Goal: Transaction & Acquisition: Download file/media

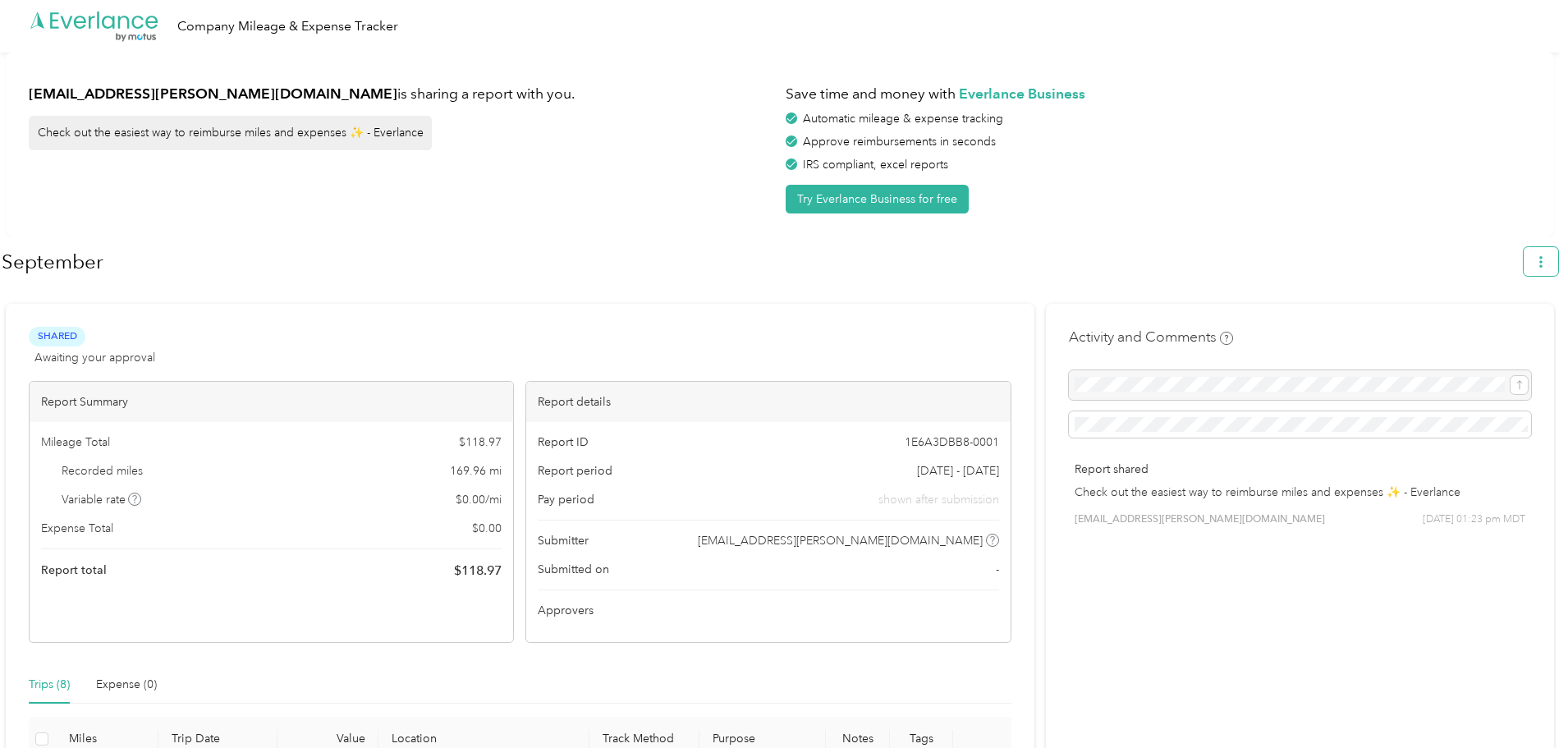
click at [1559, 267] on button "button" at bounding box center [1540, 261] width 34 height 29
click at [1351, 266] on h1 "September" at bounding box center [757, 262] width 1511 height 40
click at [1547, 255] on span "button" at bounding box center [1541, 261] width 11 height 14
click at [1501, 325] on li "Download" at bounding box center [1503, 339] width 113 height 29
click at [1485, 331] on span "Download" at bounding box center [1502, 339] width 55 height 18
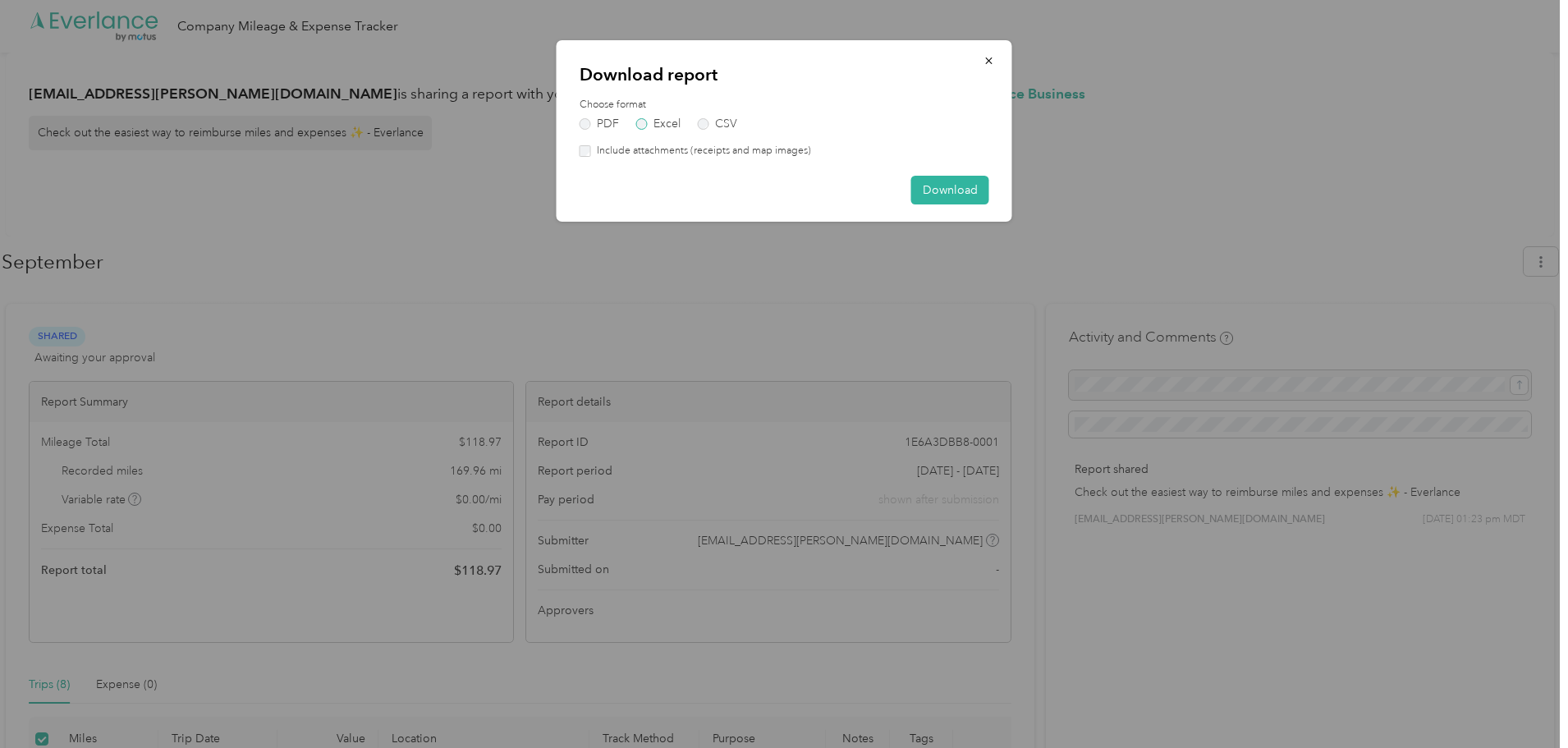
click at [655, 125] on label "Excel" at bounding box center [659, 124] width 44 height 11
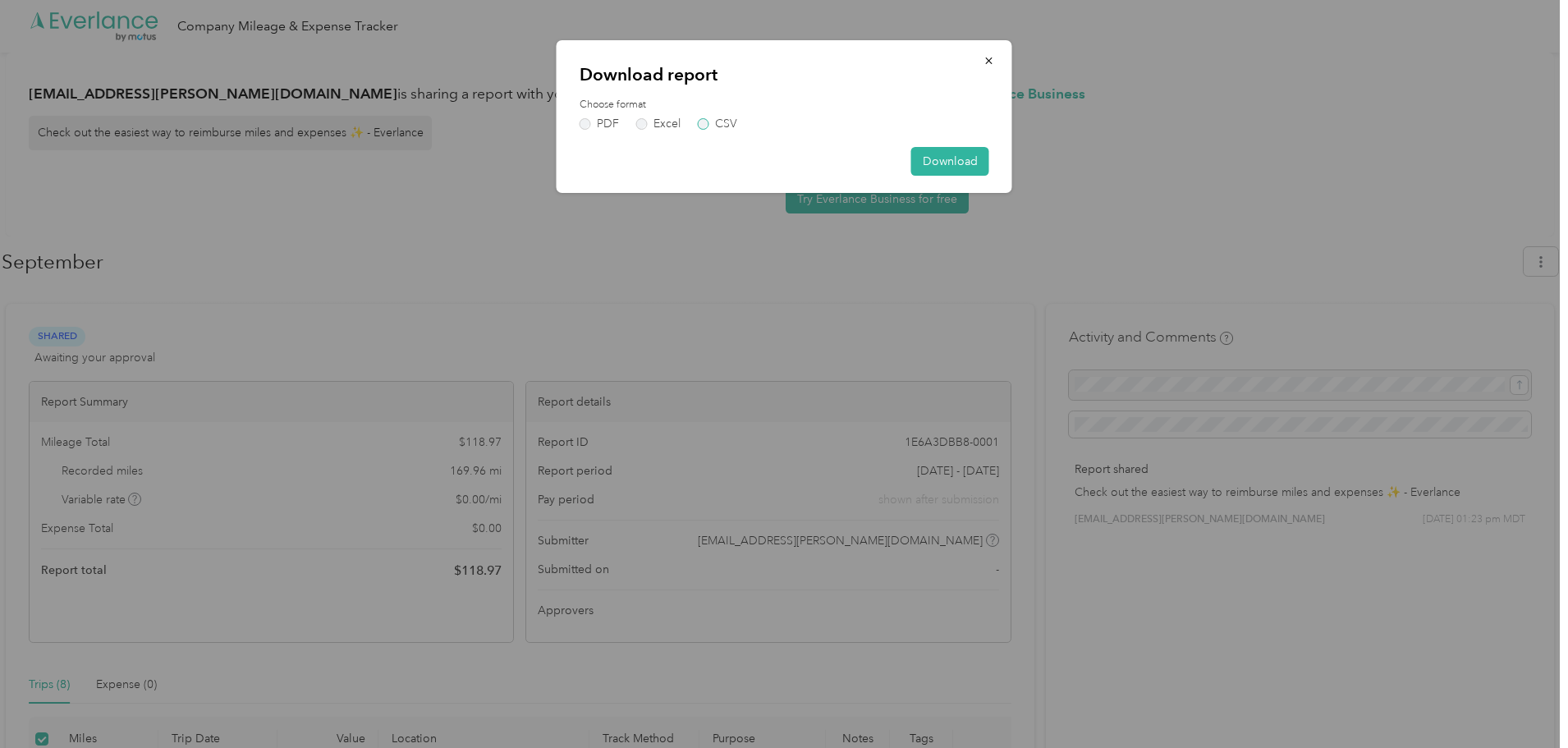
click at [703, 122] on label "CSV" at bounding box center [717, 124] width 40 height 11
click at [644, 108] on label "Choose format" at bounding box center [784, 105] width 410 height 15
click at [638, 118] on label "Excel" at bounding box center [659, 124] width 44 height 11
click at [958, 152] on button "Download" at bounding box center [950, 161] width 78 height 29
